Goal: Transaction & Acquisition: Purchase product/service

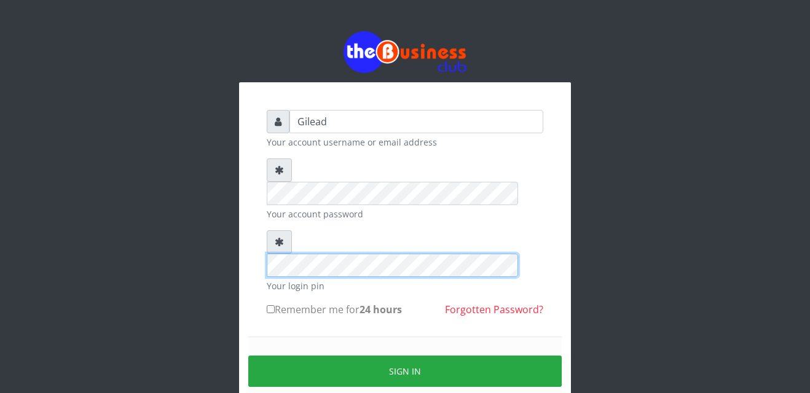
click at [249, 227] on div "Gilead Your account username or email address Your account password Your login …" at bounding box center [405, 269] width 332 height 375
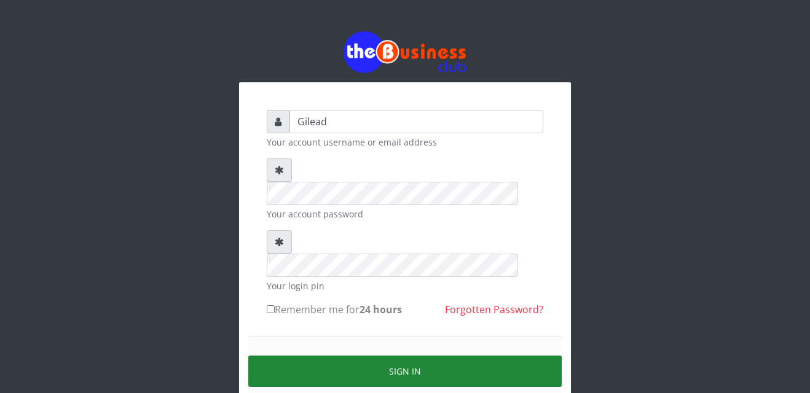
click at [314, 356] on button "Sign in" at bounding box center [404, 371] width 313 height 31
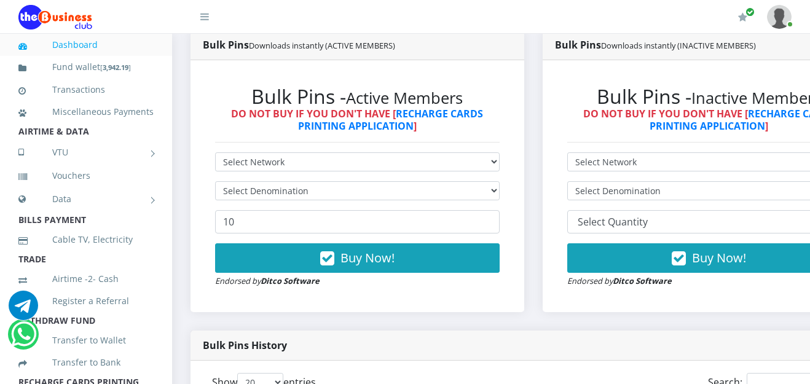
scroll to position [336, 0]
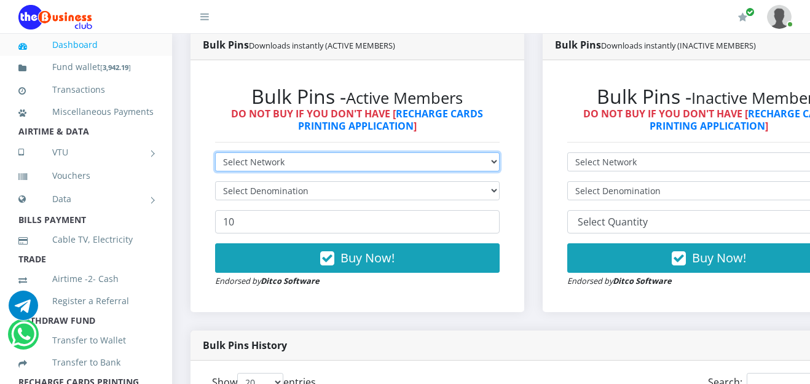
click at [500, 166] on select "Select Network MTN Globacom 9Mobile Airtel" at bounding box center [357, 161] width 285 height 19
select select "Airtel"
click at [215, 154] on select "Select Network MTN Globacom 9Mobile Airtel" at bounding box center [357, 161] width 285 height 19
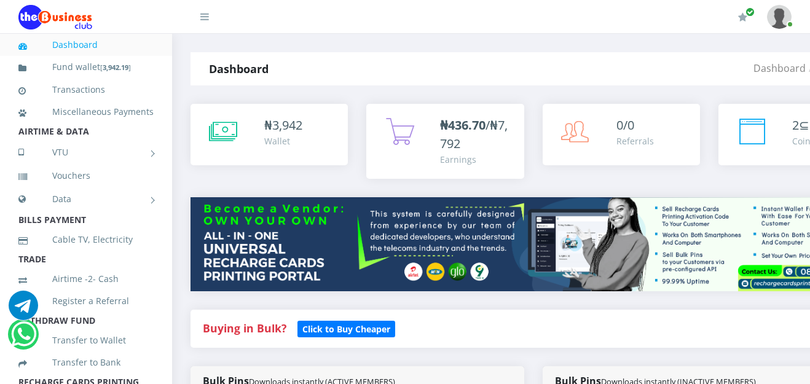
scroll to position [303, 0]
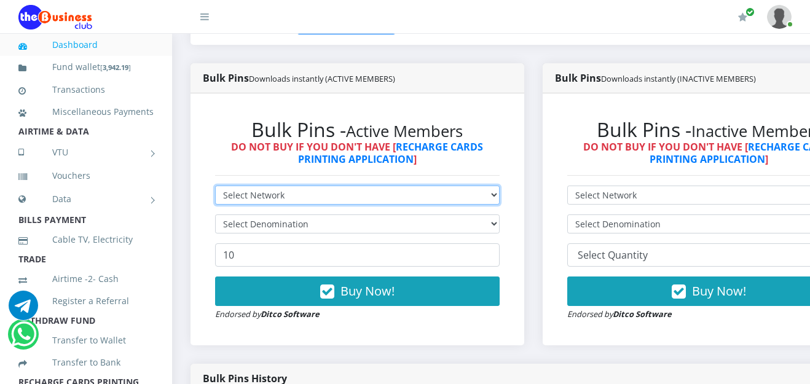
click at [500, 197] on select "Select Network MTN Globacom 9Mobile Airtel" at bounding box center [357, 195] width 285 height 19
select select "Airtel"
click at [215, 187] on select "Select Network MTN Globacom 9Mobile Airtel" at bounding box center [357, 195] width 285 height 19
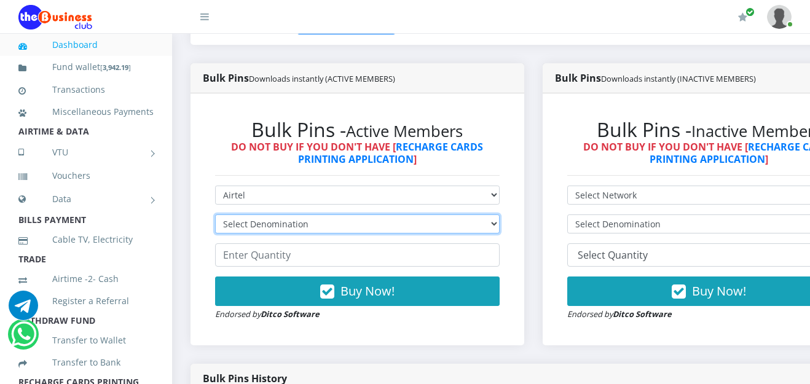
click at [499, 224] on select "Select Denomination Airtel NGN100 - ₦96.38 Airtel NGN200 - ₦192.76 Airtel NGN50…" at bounding box center [357, 223] width 285 height 19
select select "192.76-200"
click at [215, 216] on select "Select Denomination Airtel NGN100 - ₦96.38 Airtel NGN200 - ₦192.76 Airtel NGN50…" at bounding box center [357, 223] width 285 height 19
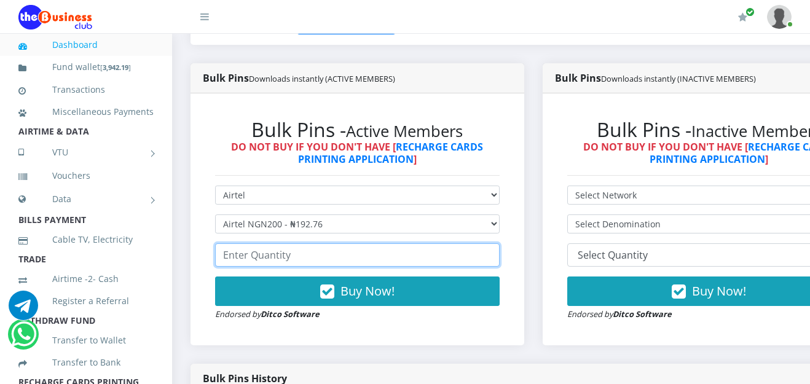
click at [473, 261] on input "number" at bounding box center [357, 254] width 285 height 23
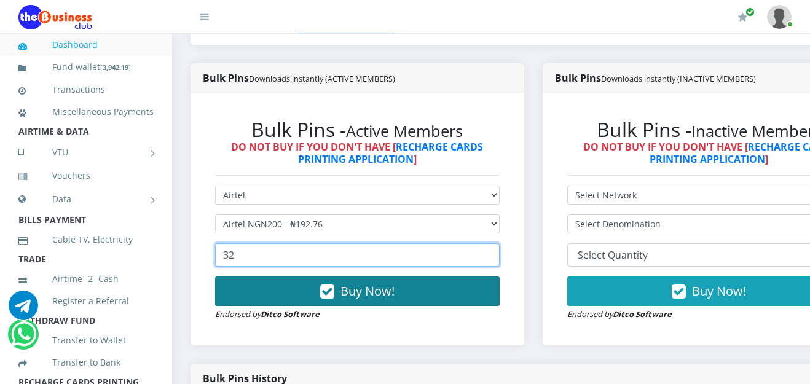
type input "32"
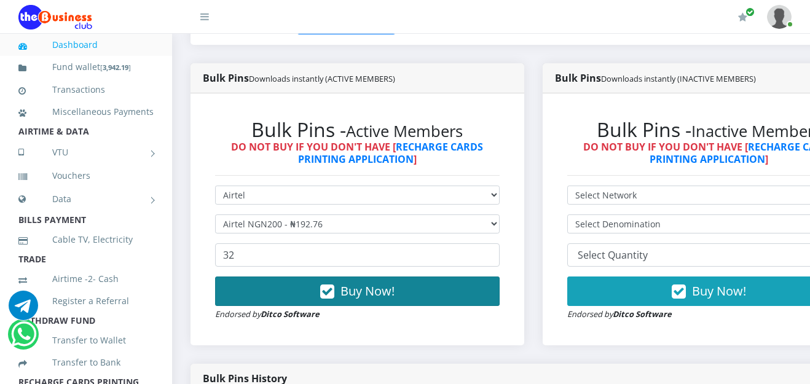
click at [386, 299] on span "Buy Now!" at bounding box center [367, 291] width 54 height 17
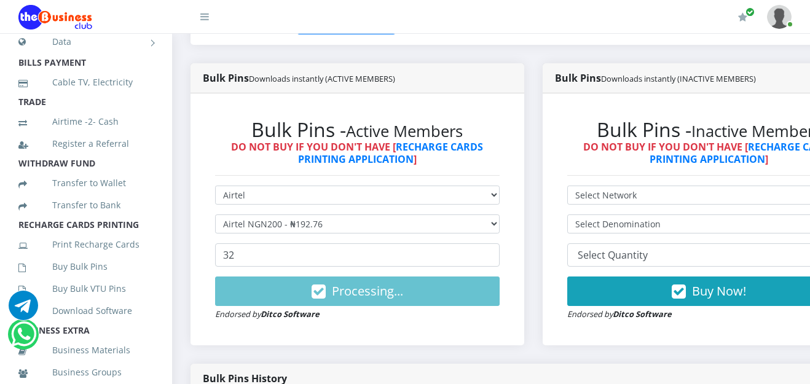
scroll to position [165, 0]
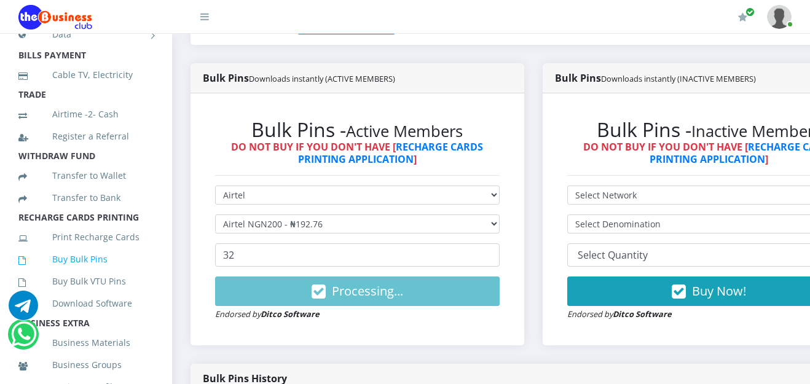
click at [81, 273] on link "Buy Bulk Pins" at bounding box center [85, 259] width 135 height 28
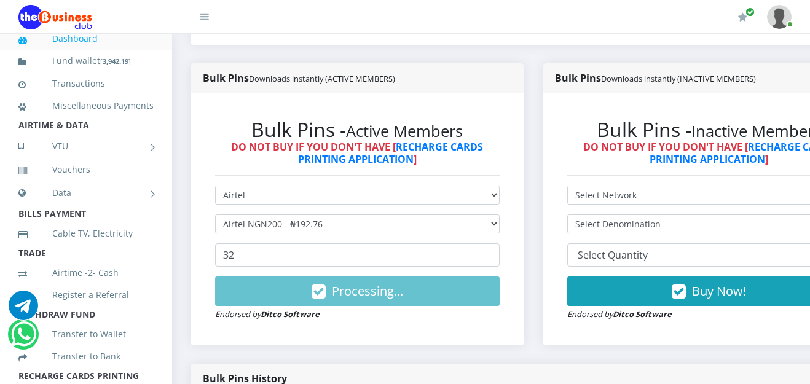
scroll to position [0, 0]
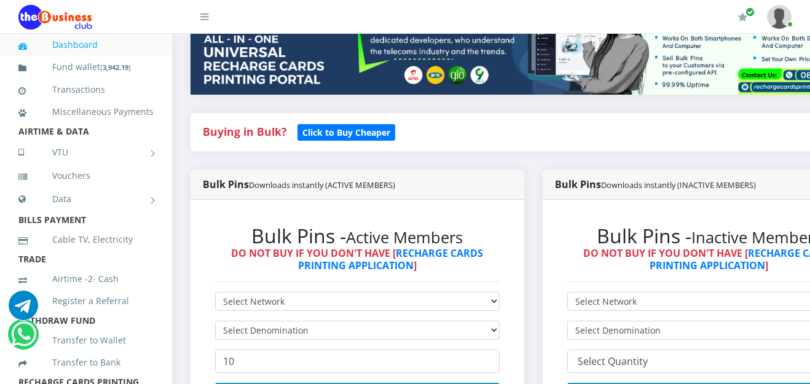
scroll to position [221, 0]
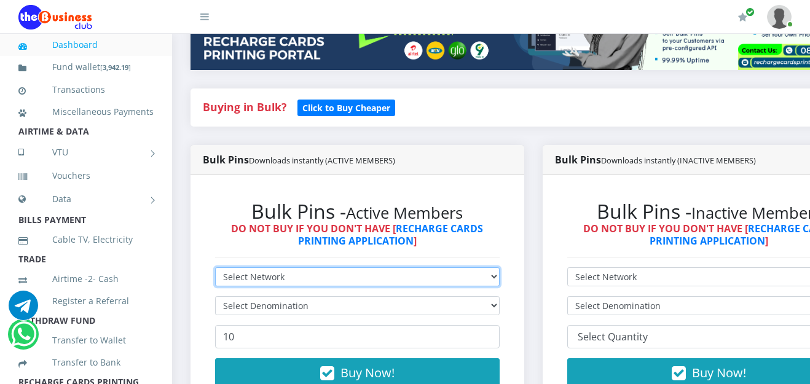
click at [500, 281] on select "Select Network MTN Globacom 9Mobile Airtel" at bounding box center [357, 276] width 285 height 19
select select "Airtel"
click at [215, 269] on select "Select Network MTN Globacom 9Mobile Airtel" at bounding box center [357, 276] width 285 height 19
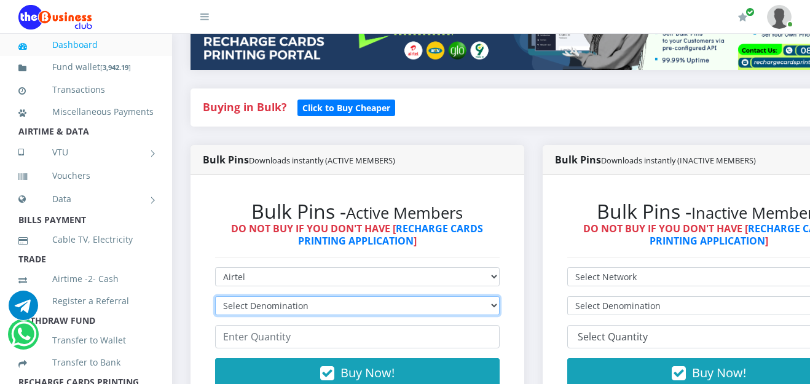
click at [500, 308] on select "Select Denomination Airtel NGN100 - ₦96.38 Airtel NGN200 - ₦192.76 Airtel NGN50…" at bounding box center [357, 305] width 285 height 19
select select "192.76-200"
click at [215, 298] on select "Select Denomination Airtel NGN100 - ₦96.38 Airtel NGN200 - ₦192.76 Airtel NGN50…" at bounding box center [357, 305] width 285 height 19
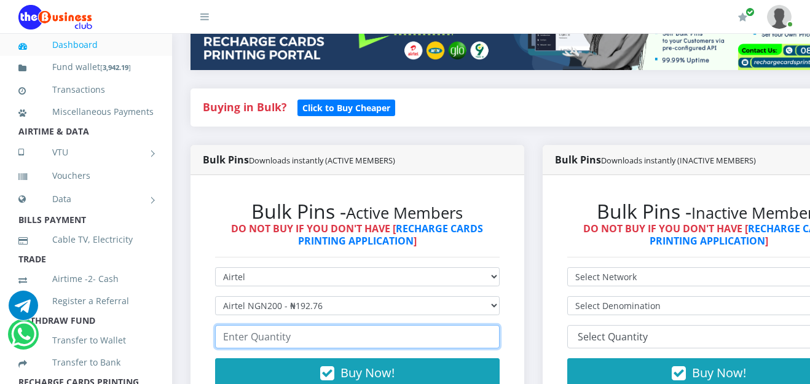
click at [346, 336] on input "number" at bounding box center [357, 336] width 285 height 23
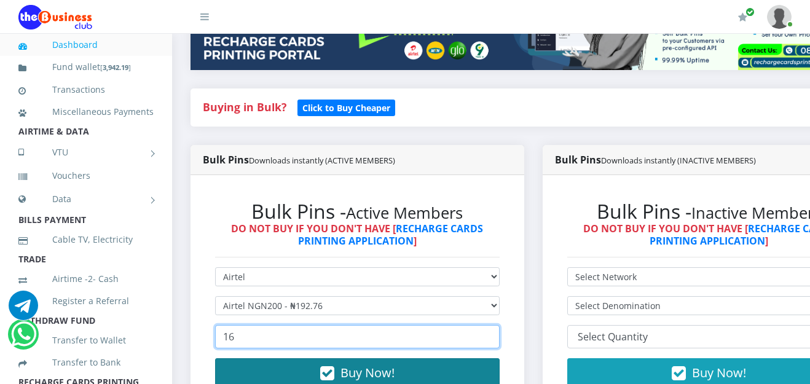
type input "16"
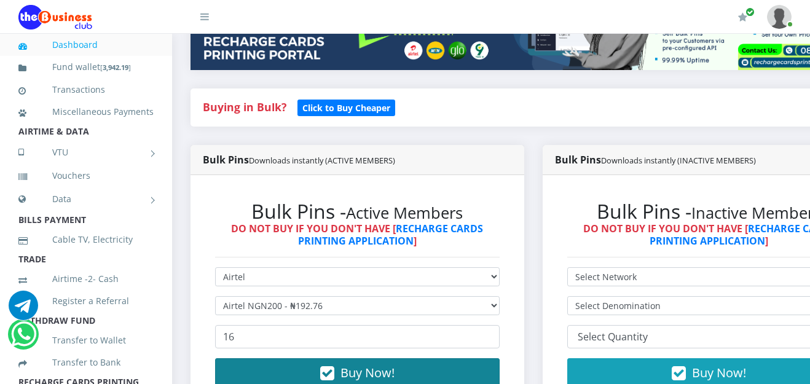
click at [385, 369] on span "Buy Now!" at bounding box center [367, 372] width 54 height 17
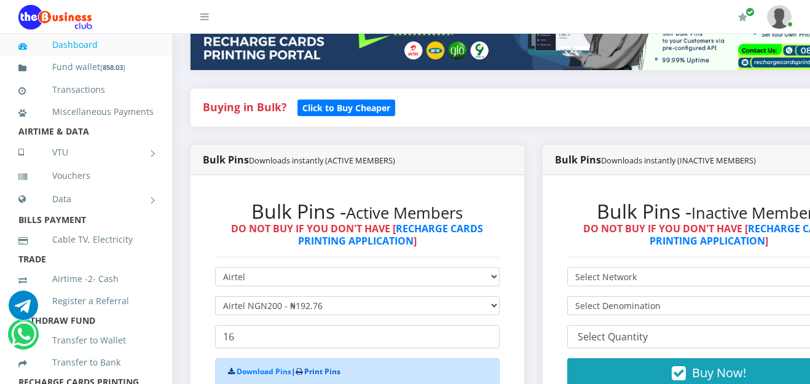
click at [319, 375] on link "Print Pins" at bounding box center [322, 371] width 36 height 10
